Goal: Information Seeking & Learning: Find specific fact

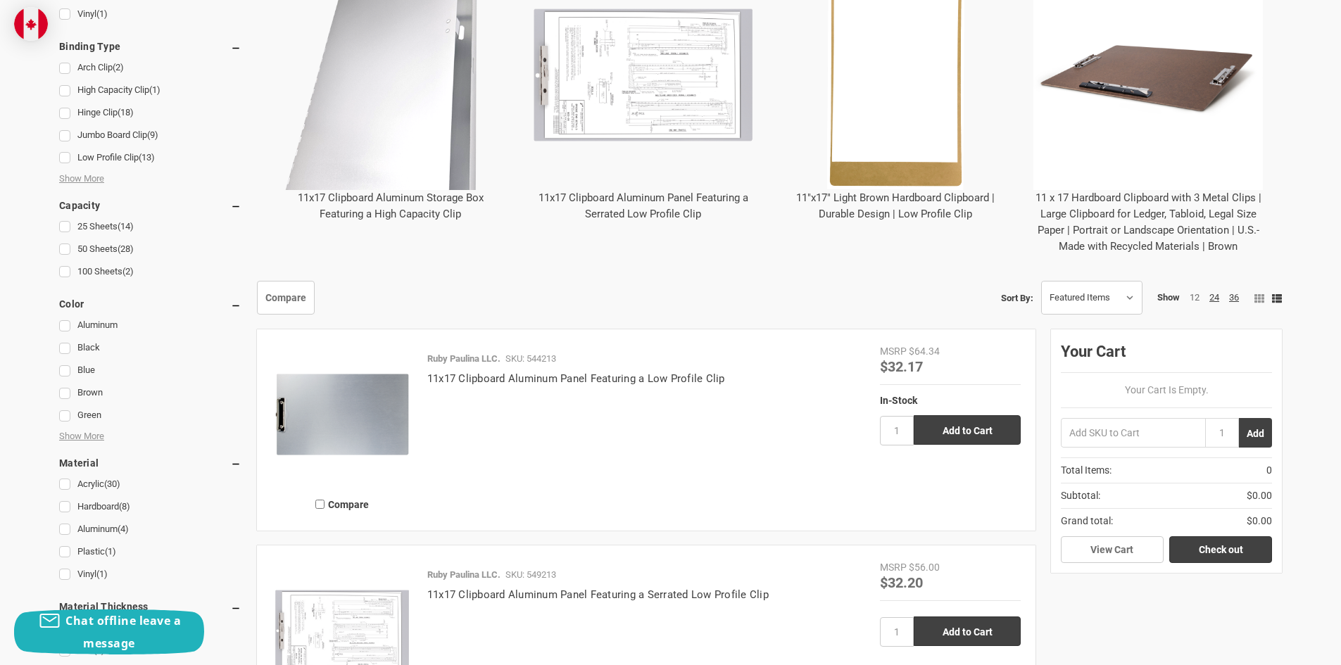
scroll to position [634, 0]
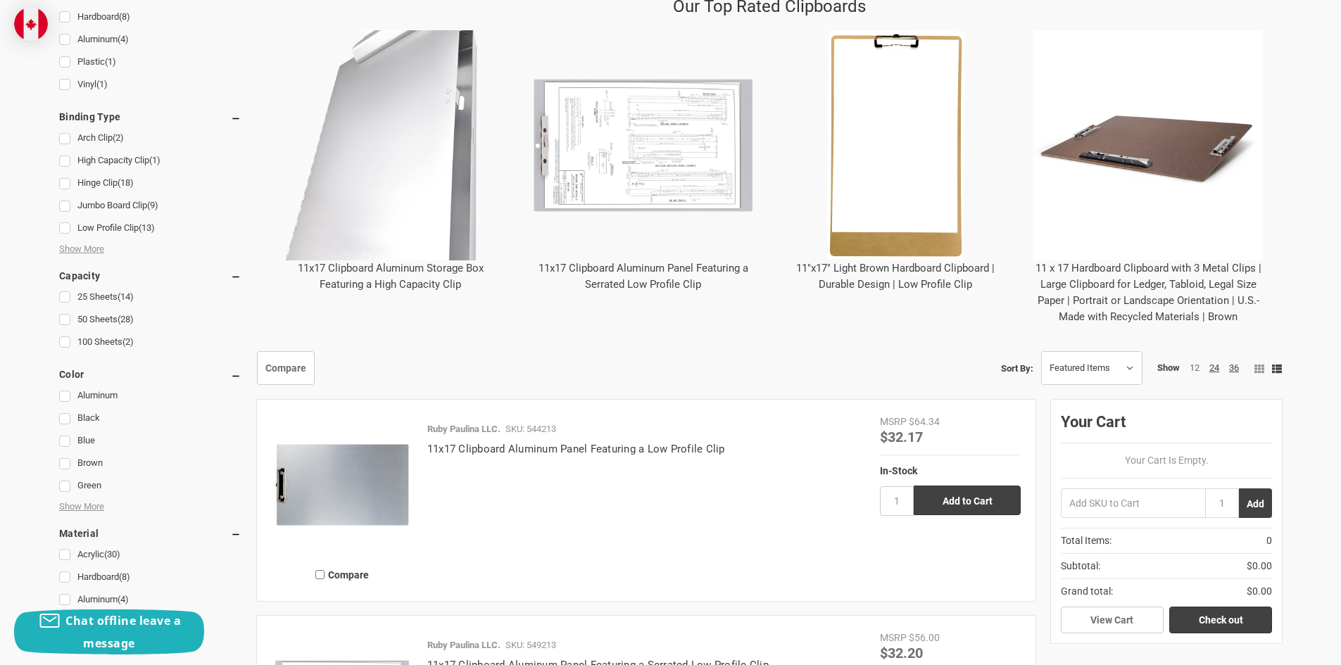
click at [1126, 160] on img "11 x 17 Hardboard Clipboard with 3 Metal Clips | Large Clipboard for Ledger, Ta…" at bounding box center [1148, 145] width 230 height 230
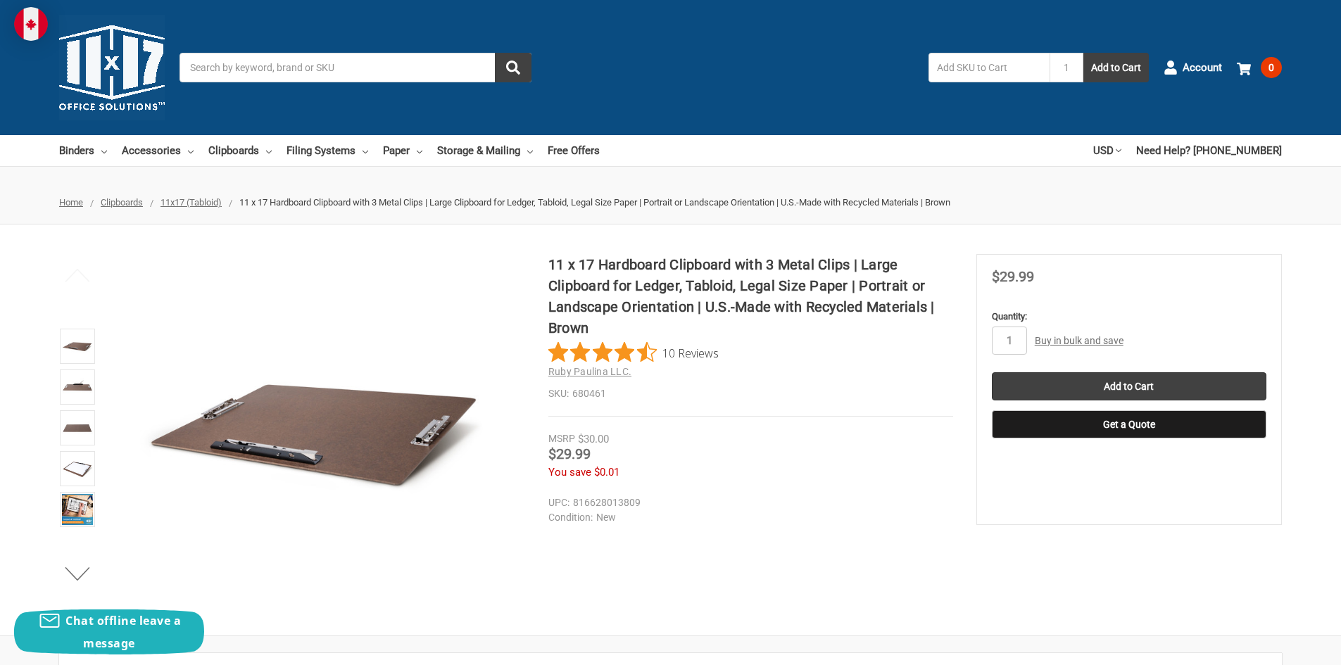
click at [560, 265] on h1 "11 x 17 Hardboard Clipboard with 3 Metal Clips | Large Clipboard for Ledger, Ta…" at bounding box center [750, 296] width 405 height 84
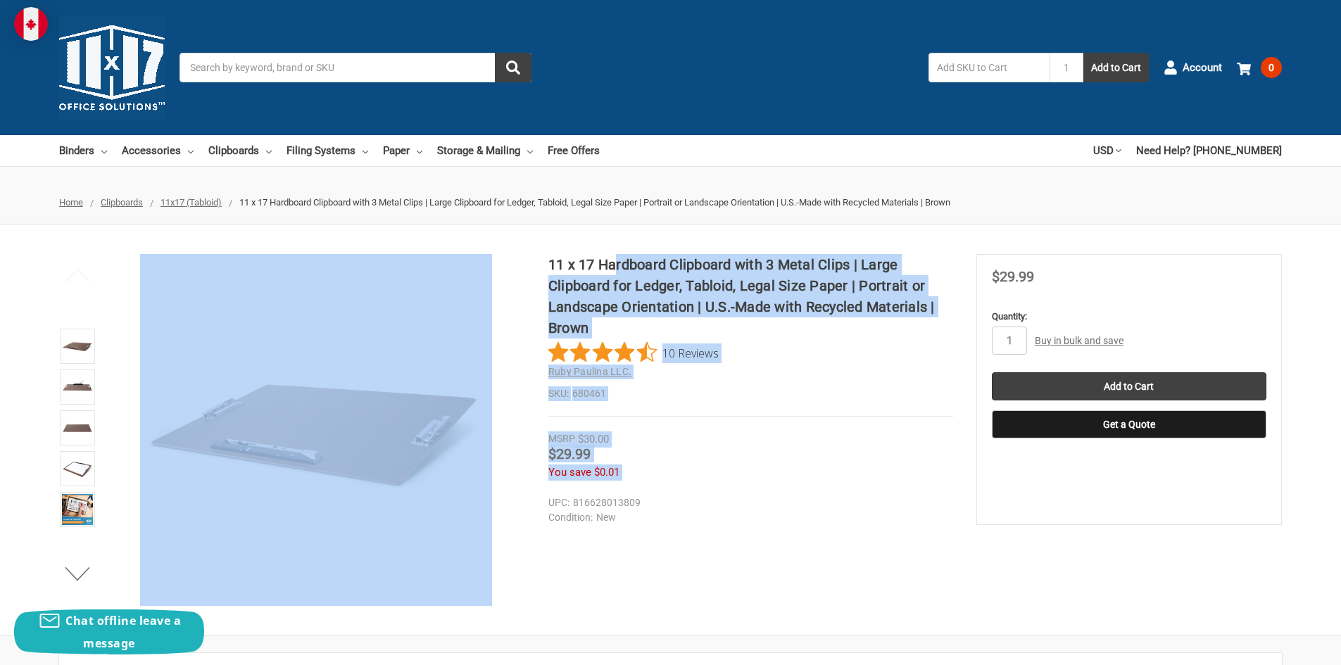
drag, startPoint x: 547, startPoint y: 260, endPoint x: 616, endPoint y: 264, distance: 69.1
click at [616, 264] on div "11 x 17 Hardboard Clipboard with 3 Metal Clips | Large Clipboard for Ledger, Ta…" at bounding box center [670, 430] width 1341 height 352
click at [637, 268] on h1 "11 x 17 Hardboard Clipboard with 3 Metal Clips | Large Clipboard for Ledger, Ta…" at bounding box center [750, 296] width 405 height 84
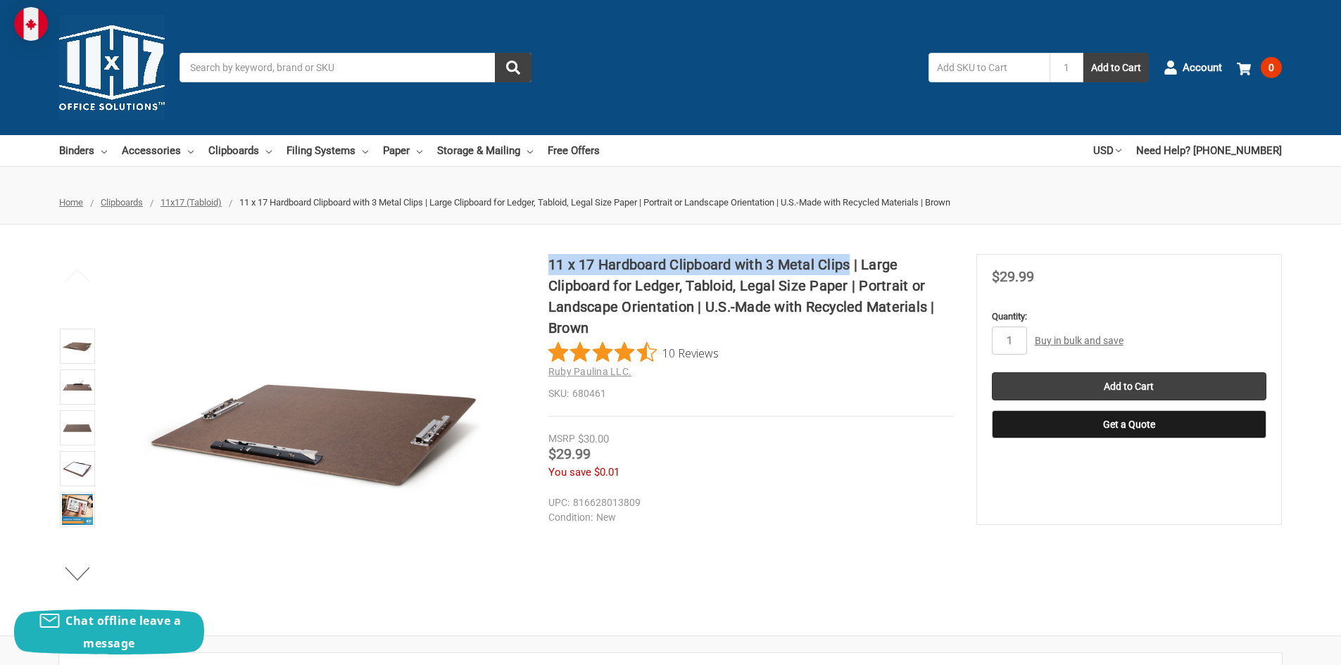
drag, startPoint x: 552, startPoint y: 265, endPoint x: 848, endPoint y: 268, distance: 296.4
click at [848, 268] on h1 "11 x 17 Hardboard Clipboard with 3 Metal Clips | Large Clipboard for Ledger, Ta…" at bounding box center [750, 296] width 405 height 84
copy h1 "11 x 17 Hardboard Clipboard with 3 Metal Clips"
